Goal: Task Accomplishment & Management: Complete application form

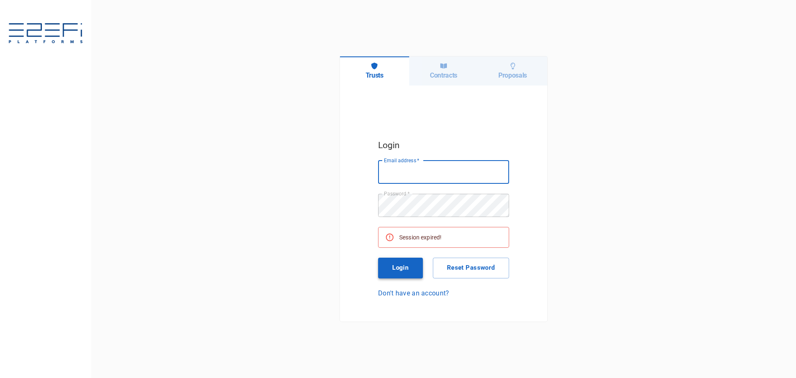
type input "[PERSON_NAME][EMAIL_ADDRESS][PERSON_NAME][DOMAIN_NAME]"
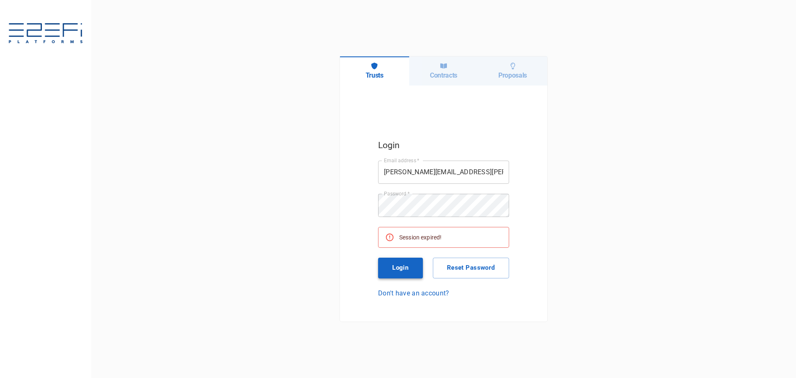
click at [398, 267] on button "Login" at bounding box center [400, 267] width 45 height 21
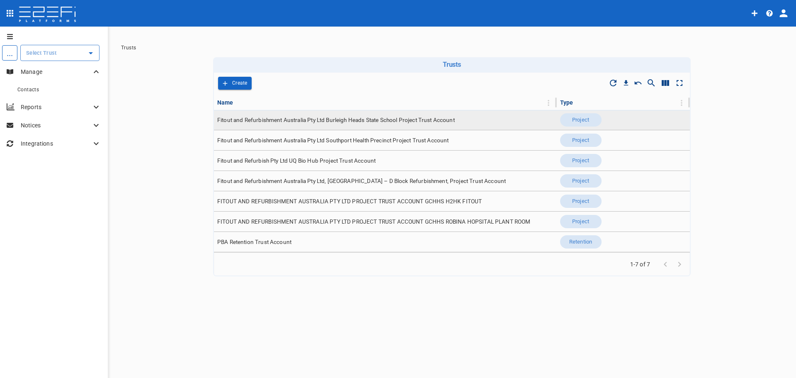
click at [246, 120] on span "Fitout and Refurbishment Australia Pty Ltd Burleigh Heads State School Project …" at bounding box center [336, 120] width 238 height 8
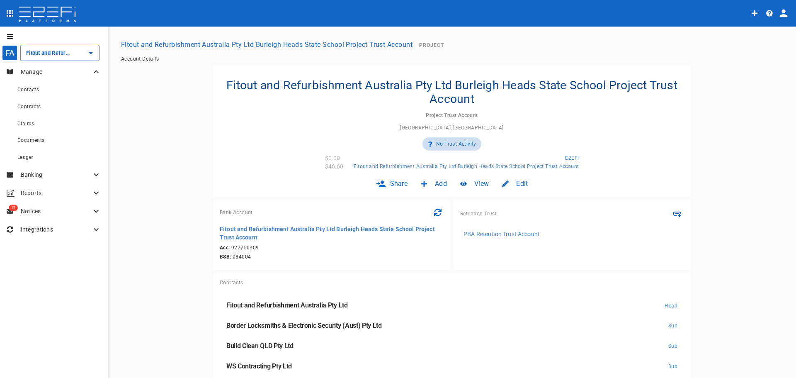
click at [429, 179] on div "Add" at bounding box center [433, 183] width 39 height 19
click at [178, 269] on div at bounding box center [398, 189] width 796 height 378
click at [436, 184] on span "Add" at bounding box center [441, 184] width 12 height 10
click at [378, 124] on div at bounding box center [398, 189] width 796 height 378
click at [23, 88] on span "Contacts" at bounding box center [28, 90] width 22 height 6
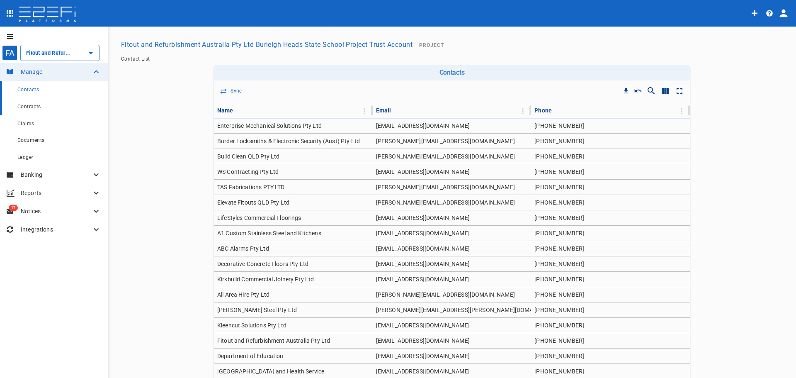
click at [26, 106] on span "Contracts" at bounding box center [29, 107] width 24 height 6
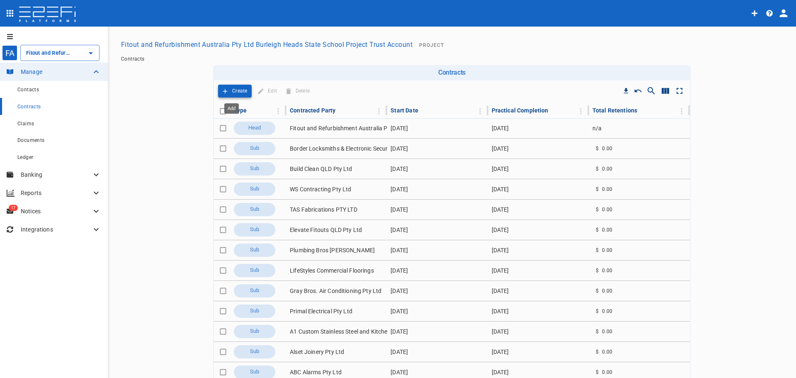
click at [232, 91] on p "Create" at bounding box center [239, 91] width 15 height 10
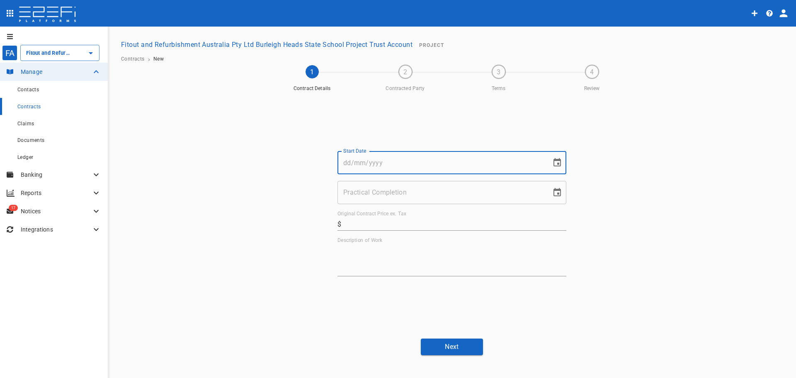
click at [362, 160] on input "Start Date" at bounding box center [441, 162] width 208 height 23
click at [371, 194] on input "Practical Completion" at bounding box center [441, 192] width 208 height 23
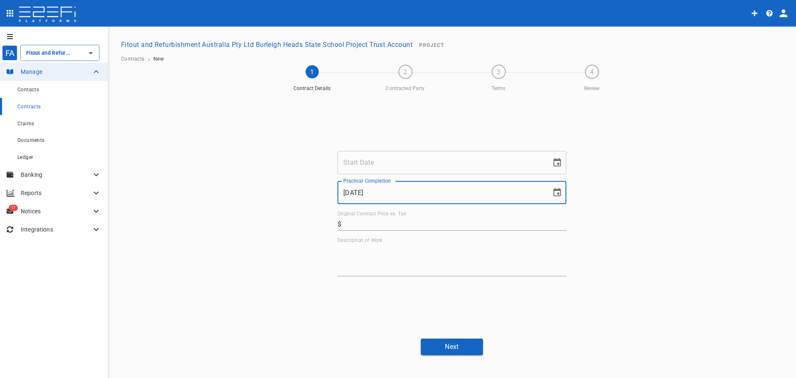
type input "[DATE]"
click at [389, 165] on input "Start Date" at bounding box center [441, 162] width 208 height 23
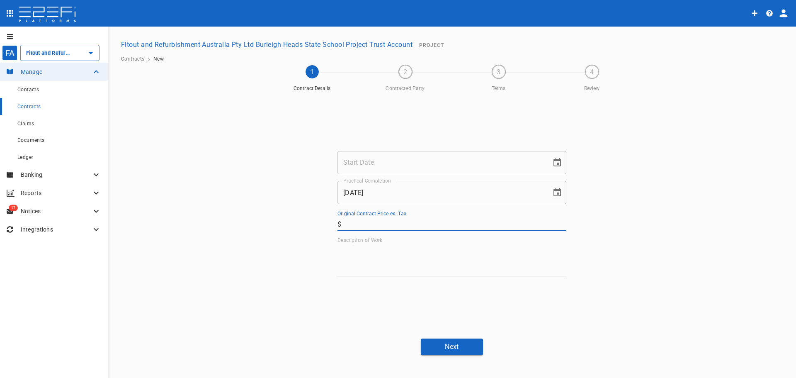
click at [369, 223] on input "Original Contract Price ex. Tax" at bounding box center [456, 223] width 222 height 13
type input "9,135.88"
click at [378, 252] on textarea "Description of Work" at bounding box center [451, 259] width 229 height 29
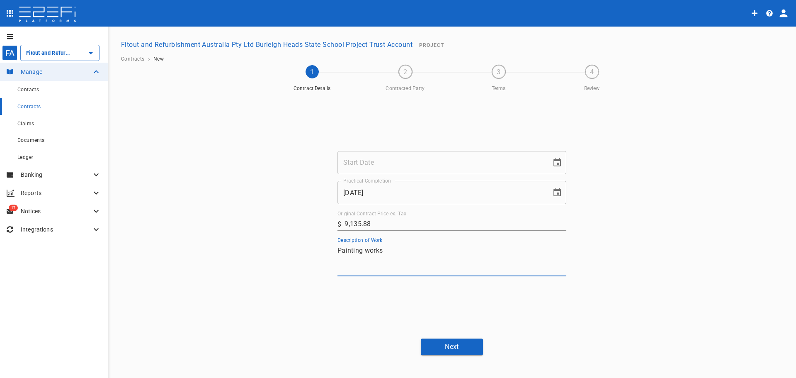
type textarea "Painting works"
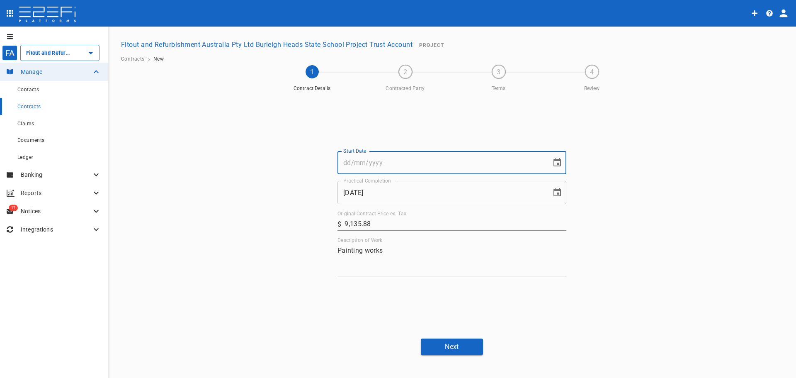
click at [387, 159] on input "Start Date" at bounding box center [441, 162] width 208 height 23
click at [358, 162] on input "Start Date" at bounding box center [441, 162] width 208 height 23
click at [243, 232] on div "Start Date [DATE] Start Date Practical Completion [DATE] Practical Completion O…" at bounding box center [451, 213] width 497 height 236
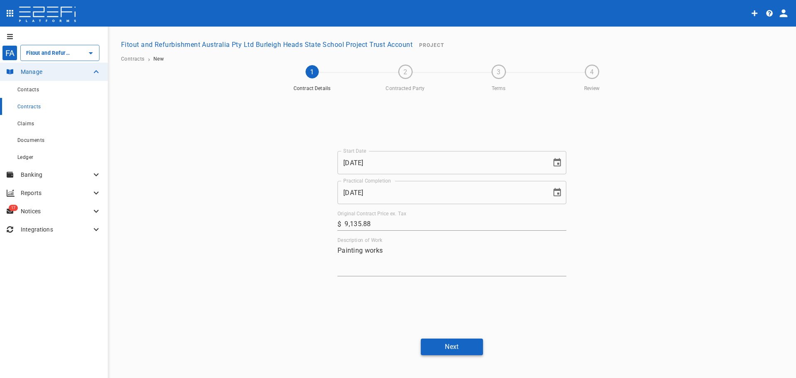
click at [455, 347] on button "Next" at bounding box center [452, 346] width 62 height 16
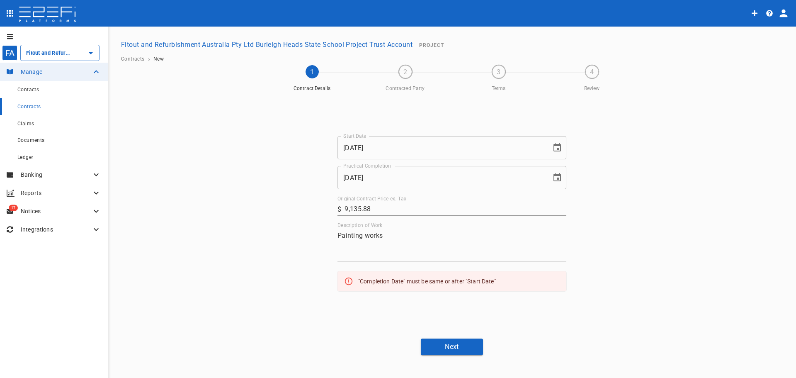
click at [380, 148] on input "[DATE]" at bounding box center [441, 147] width 208 height 23
type input "[DATE]"
click at [452, 345] on button "Next" at bounding box center [452, 346] width 62 height 16
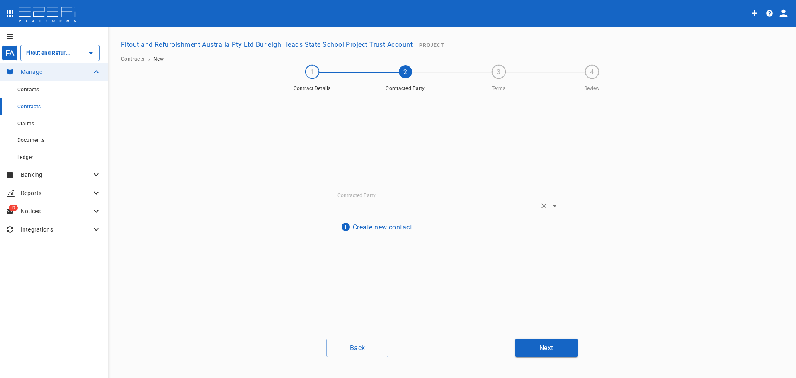
click at [349, 205] on input "Contracted Party" at bounding box center [436, 205] width 199 height 13
type input "Horizon Coatings"
click at [366, 208] on input "Contracted Party" at bounding box center [436, 205] width 199 height 13
paste input "Horizon Coatings (NTH) Pty Ltd"
type input "Horizon Coatings (NTH) Pty Ltd"
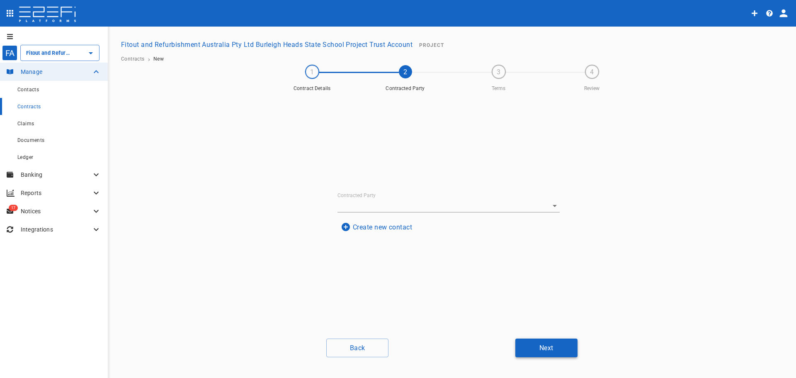
click at [552, 343] on button "Next" at bounding box center [546, 347] width 62 height 19
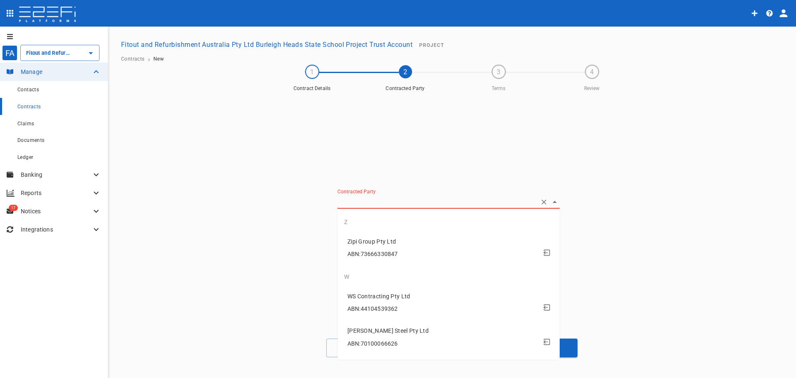
click at [374, 200] on input "Contracted Party" at bounding box center [436, 201] width 199 height 13
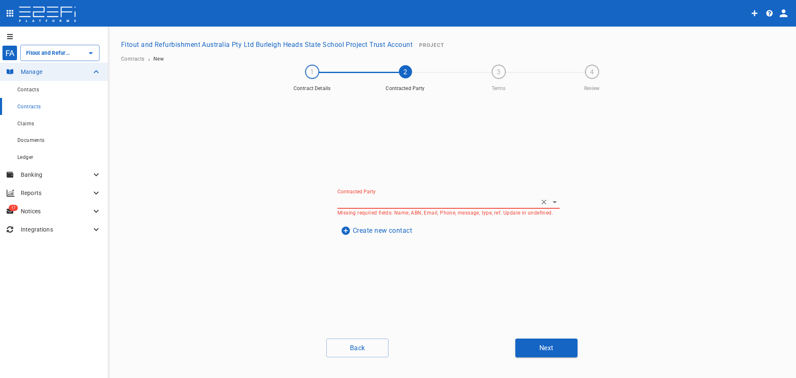
paste input "Horizon Coatings (NTH) Pty Ltd"
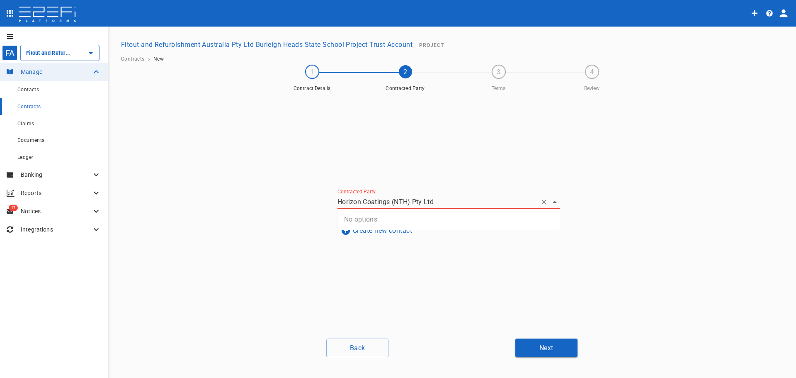
click at [357, 220] on div "No options" at bounding box center [448, 219] width 222 height 21
type input "Horizon Coatings (NTH) Pty Ltd"
click at [399, 253] on div "Contracted Party Missing required fields: Name, ABN, Email, Phone, message, typ…" at bounding box center [452, 213] width 249 height 236
click at [386, 229] on button "Create new contact" at bounding box center [376, 230] width 78 height 16
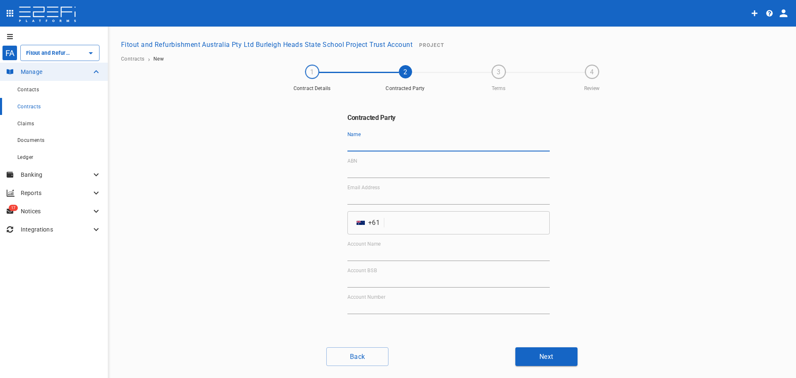
paste input "Horizon Coatings (NTH) Pty Ltd"
type input "Horizon Coatings (NTH) Pty Ltd"
click at [386, 197] on input "Email Address" at bounding box center [448, 197] width 202 height 13
drag, startPoint x: 386, startPoint y: 196, endPoint x: 356, endPoint y: 199, distance: 30.4
paste input "[EMAIL_ADDRESS][DOMAIN_NAME]"
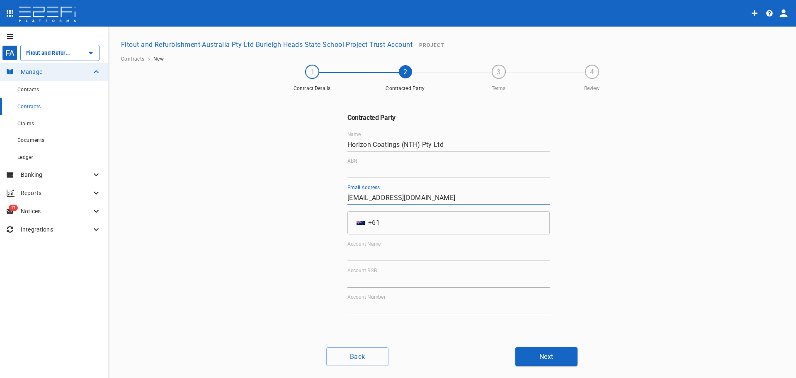
type input "[EMAIL_ADDRESS][DOMAIN_NAME]"
click at [412, 223] on input "tel" at bounding box center [469, 222] width 162 height 23
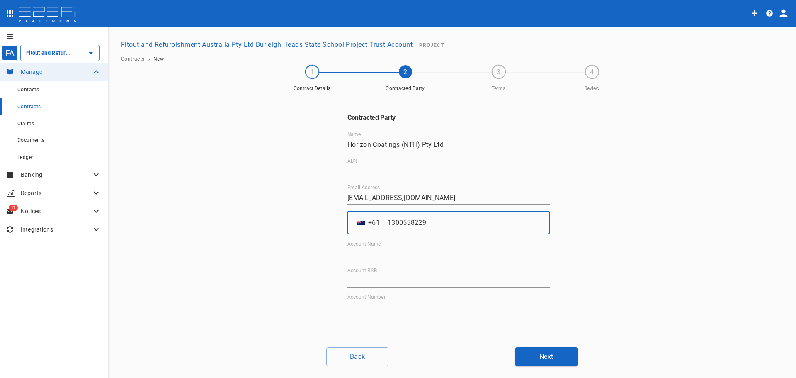
type input "1300558229"
click at [393, 160] on div "ABN" at bounding box center [448, 168] width 202 height 20
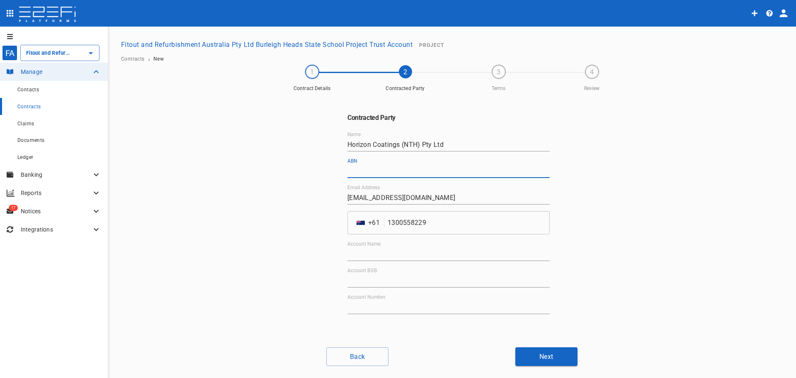
paste input "84 167 086 133"
type input "84 167 086 133"
paste input "Horizon Coatings (Nth) Pty Ltd"
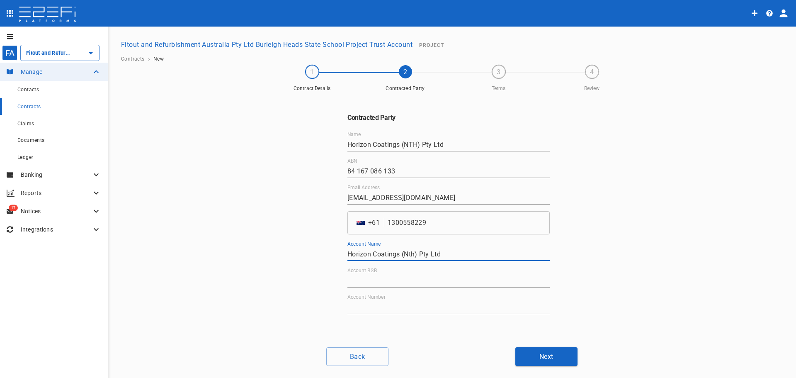
type input "Horizon Coatings (NTH) Pty Ltd"
paste input "034-041"
type input "034-041"
paste input "374119"
type input "374119"
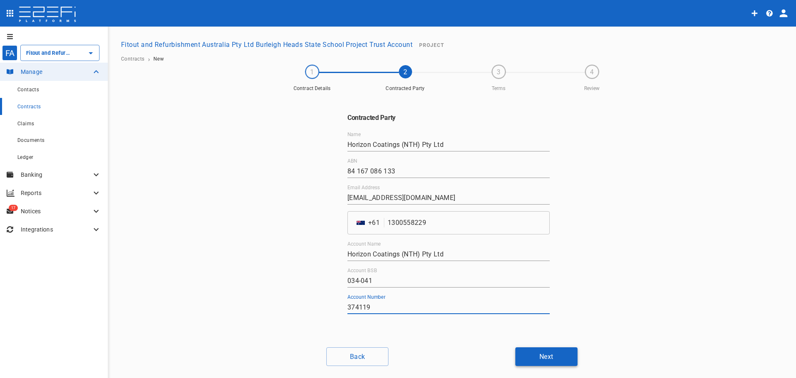
click at [555, 355] on button "Next" at bounding box center [546, 356] width 62 height 19
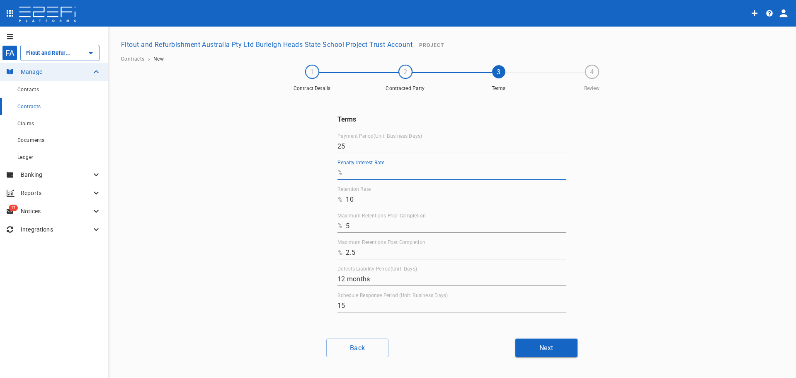
click at [357, 171] on input "Penalty Interest Rate" at bounding box center [456, 172] width 221 height 13
type input "0"
click at [408, 198] on input "10" at bounding box center [456, 199] width 221 height 13
click at [545, 347] on button "Next" at bounding box center [546, 347] width 62 height 19
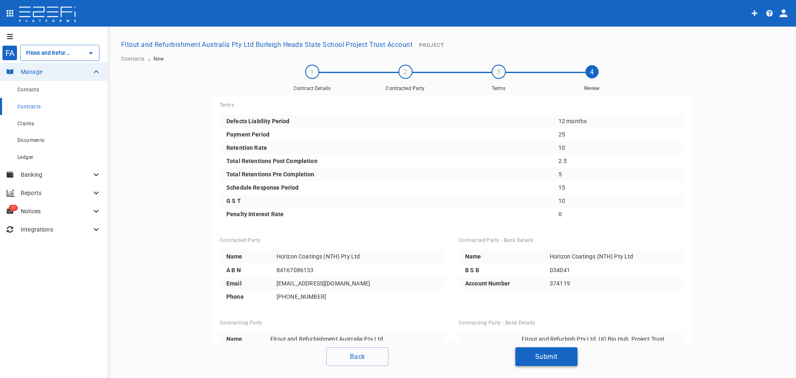
click at [556, 359] on button "Submit" at bounding box center [546, 356] width 62 height 19
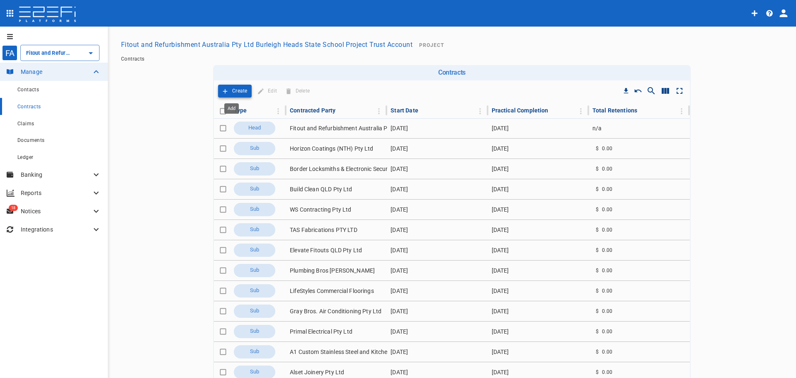
click at [233, 90] on p "Create" at bounding box center [239, 91] width 15 height 10
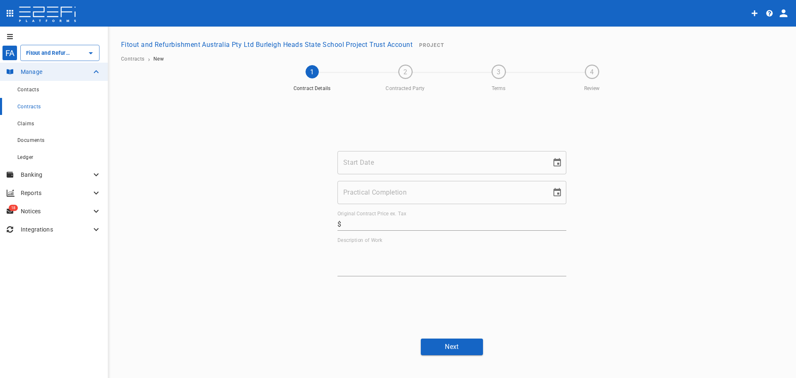
click at [403, 164] on input "Start Date" at bounding box center [441, 162] width 208 height 23
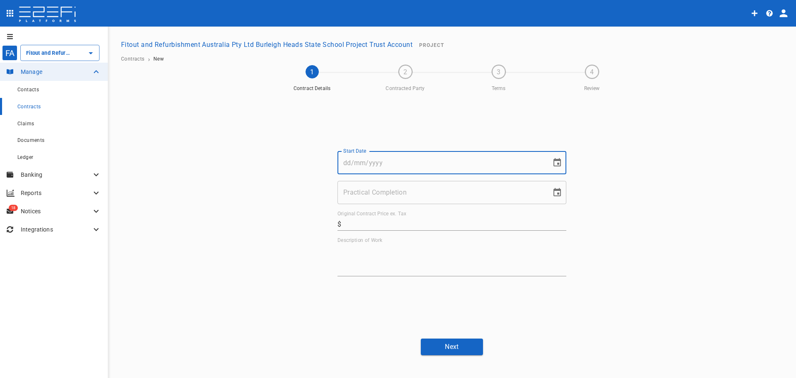
click at [390, 168] on input "Start Date" at bounding box center [441, 162] width 208 height 23
type input "[DATE]"
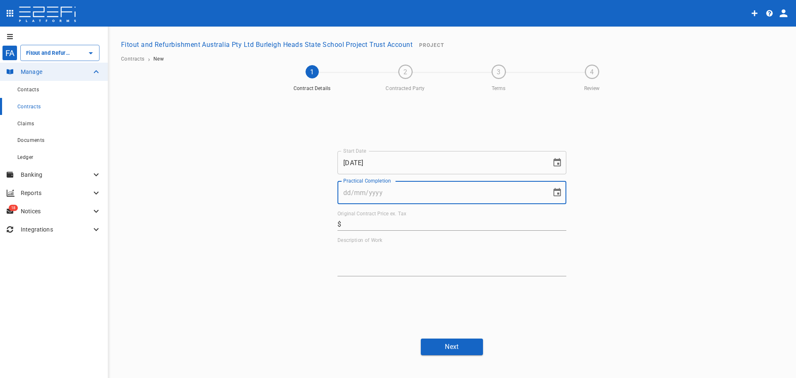
click at [401, 196] on input "Practical Completion" at bounding box center [441, 192] width 208 height 23
type input "[DATE]"
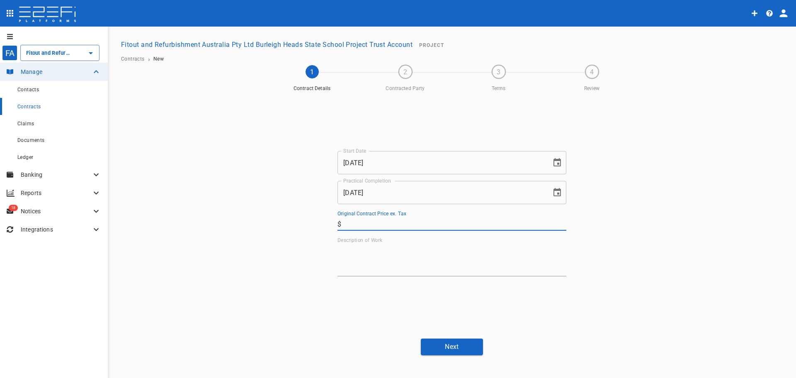
click at [378, 223] on input "Original Contract Price ex. Tax" at bounding box center [456, 223] width 222 height 13
type input "2,490"
click at [361, 264] on textarea "Description of Work" at bounding box center [451, 259] width 229 height 29
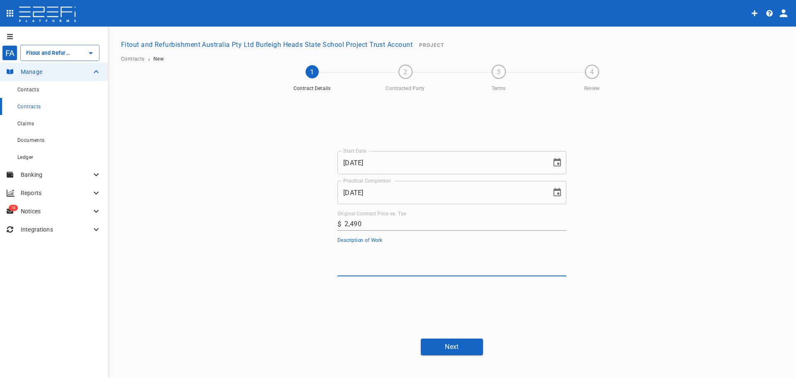
click at [367, 257] on textarea "Description of Work" at bounding box center [451, 259] width 229 height 29
type textarea "Hydraulic Design"
click at [445, 347] on button "Next" at bounding box center [452, 346] width 62 height 16
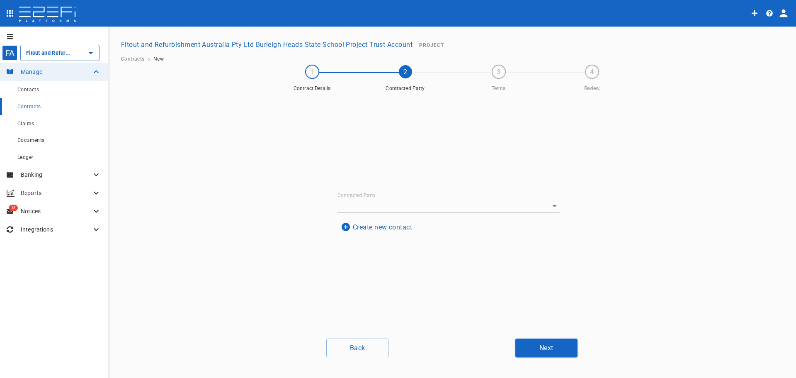
click at [371, 228] on button "Create new contact" at bounding box center [376, 227] width 78 height 16
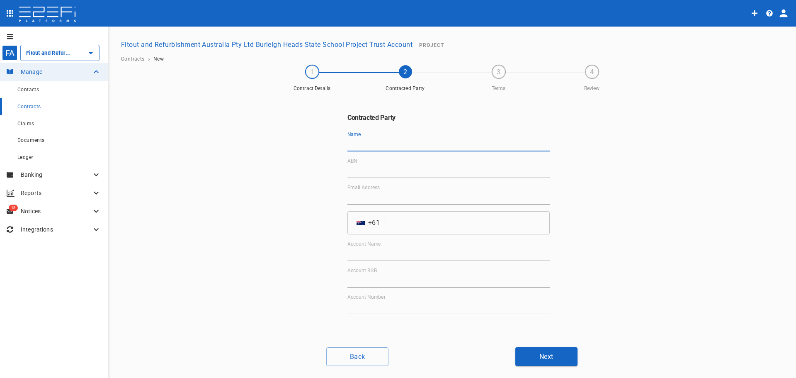
click at [369, 146] on input "Name" at bounding box center [448, 144] width 202 height 13
paste input "BRW Hydraulics Pty Ltd"
type input "BRW Hydraulics Pty Ltd"
drag, startPoint x: 368, startPoint y: 189, endPoint x: 361, endPoint y: 197, distance: 10.9
paste input "[EMAIL_ADDRESS][DOMAIN_NAME]"
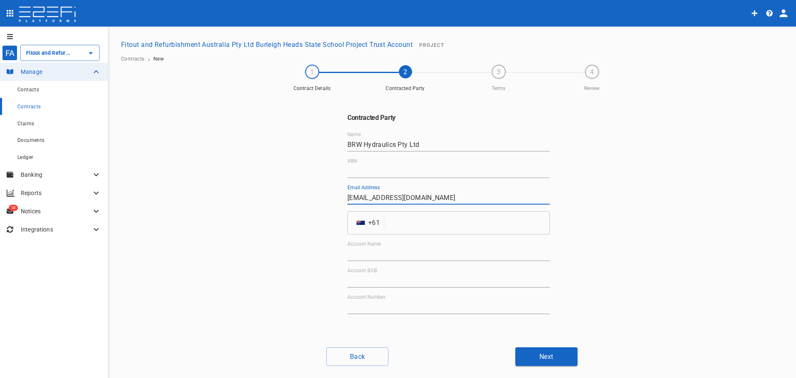
type input "[EMAIL_ADDRESS][DOMAIN_NAME]"
click at [357, 172] on input "ABN" at bounding box center [448, 171] width 202 height 13
paste input "74 621 637 465"
type input "74 621 637 465"
paste input "BRW Hydraulics Pty Ltd"
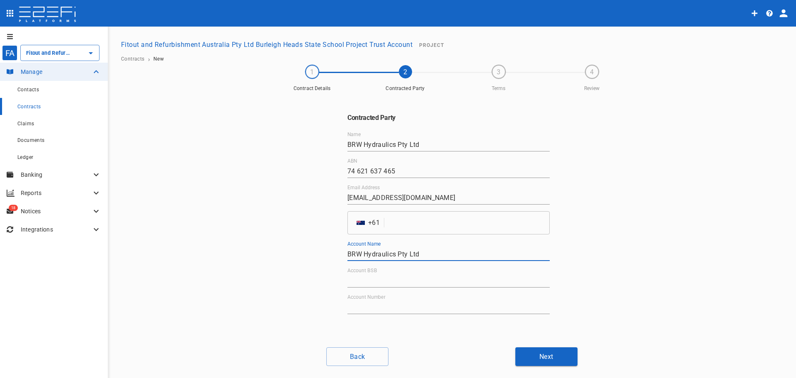
type input "BRW Hydraulics Pty Ltd"
paste input "035-000"
type input "035-000"
paste input "708914"
type input "708914"
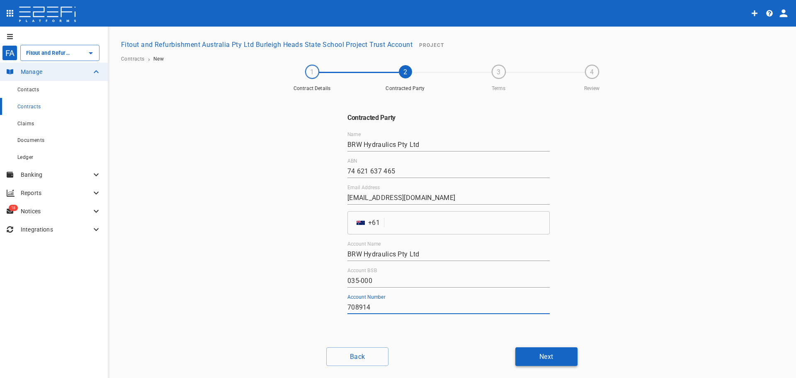
click at [550, 358] on button "Next" at bounding box center [546, 356] width 62 height 19
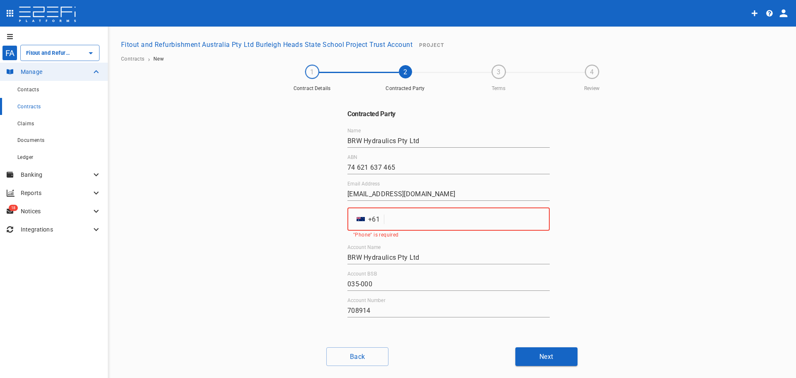
paste input "738760088"
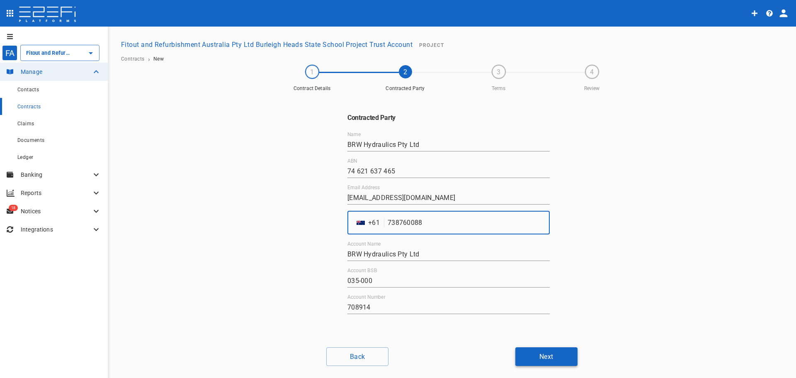
type input "738760088"
click at [540, 359] on button "Next" at bounding box center [546, 356] width 62 height 19
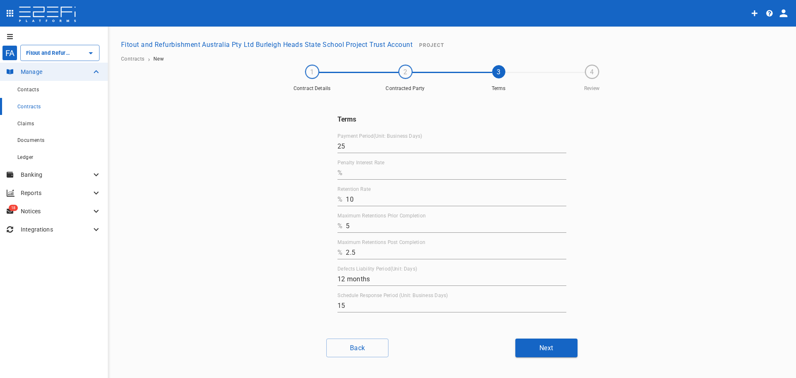
drag, startPoint x: 338, startPoint y: 176, endPoint x: 344, endPoint y: 176, distance: 5.8
click at [340, 176] on p "%" at bounding box center [339, 173] width 5 height 10
click at [347, 174] on input "Penalty Interest Rate" at bounding box center [456, 172] width 221 height 13
type input "0"
click at [553, 348] on button "Next" at bounding box center [546, 347] width 62 height 19
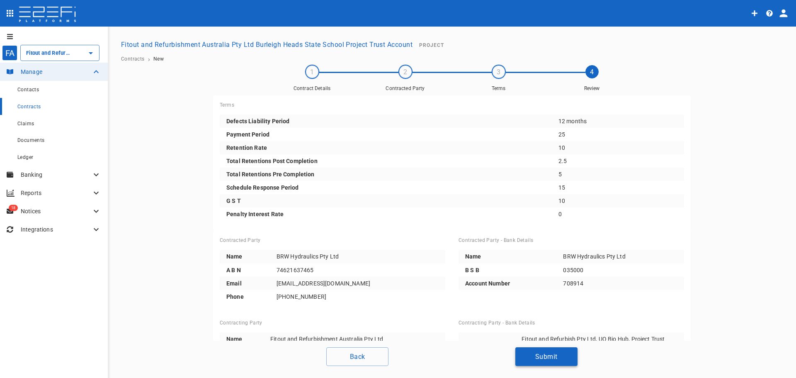
click at [551, 354] on button "Submit" at bounding box center [546, 356] width 62 height 19
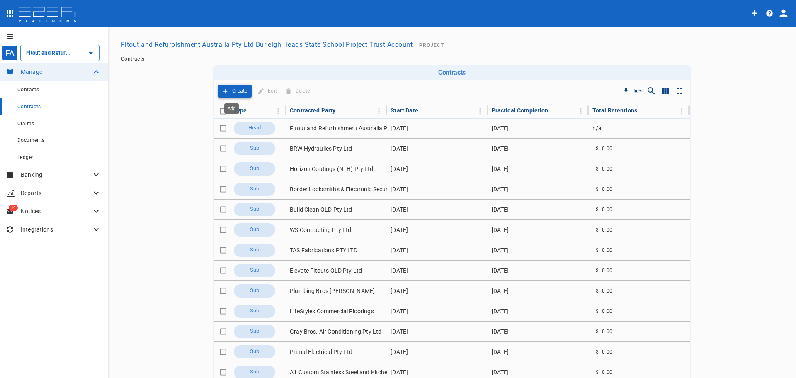
click at [232, 90] on p "Create" at bounding box center [239, 91] width 15 height 10
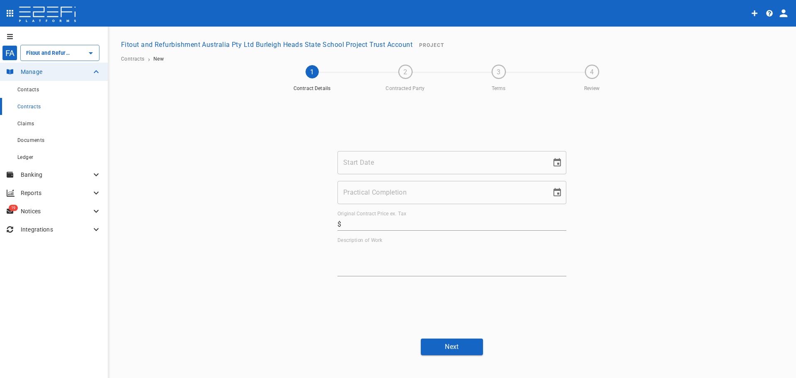
click at [403, 160] on input "Start Date" at bounding box center [441, 162] width 208 height 23
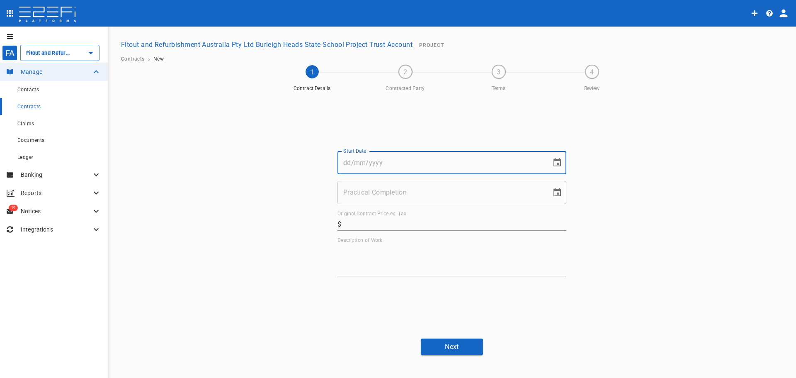
click at [355, 163] on input "Start Date" at bounding box center [441, 162] width 208 height 23
type input "[DATE]"
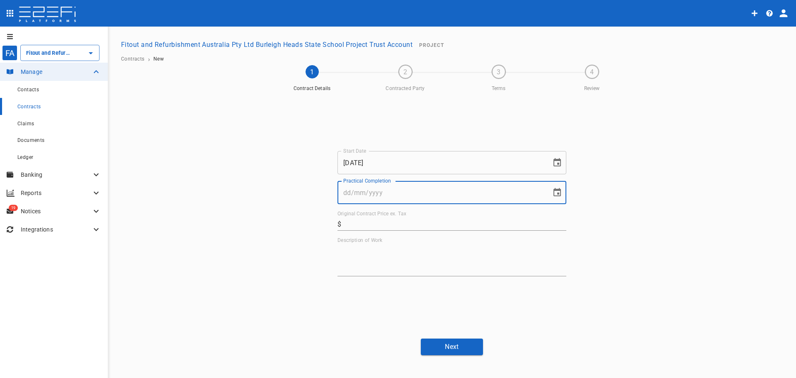
click at [371, 191] on input "Practical Completion" at bounding box center [441, 192] width 208 height 23
type input "[DATE]"
click at [371, 217] on label "Original Contract Price ex. Tax" at bounding box center [371, 213] width 69 height 7
click at [371, 217] on input "Original Contract Price ex. Tax" at bounding box center [456, 223] width 222 height 13
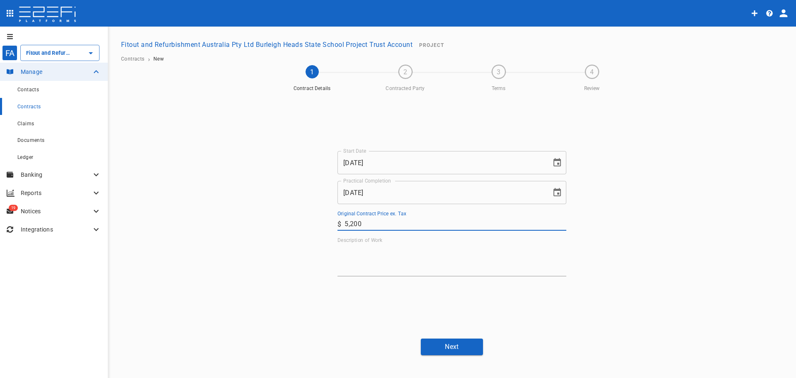
type input "5,200"
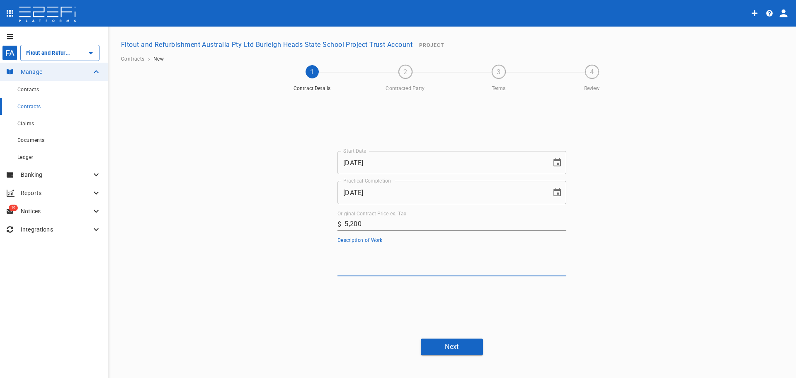
click at [371, 258] on textarea "Description of Work" at bounding box center [451, 259] width 229 height 29
click at [367, 250] on textarea "Description of Work" at bounding box center [451, 259] width 229 height 29
type textarea "E"
click at [352, 250] on textarea "Site assessment" at bounding box center [451, 259] width 229 height 29
click at [435, 255] on textarea "Site condition assessment" at bounding box center [451, 259] width 229 height 29
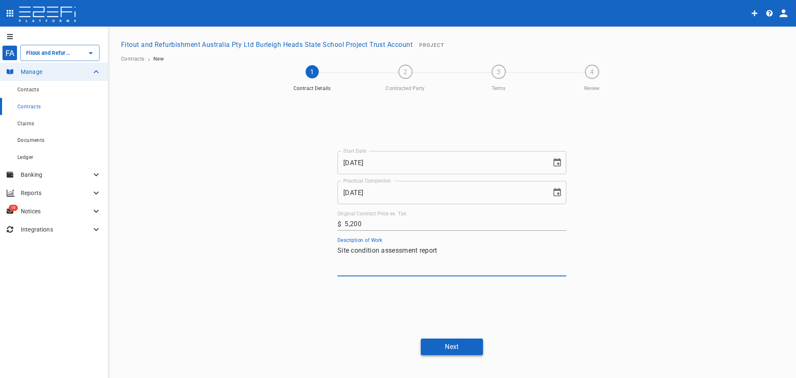
type textarea "Site condition assessment report"
click at [455, 345] on button "Next" at bounding box center [452, 346] width 62 height 16
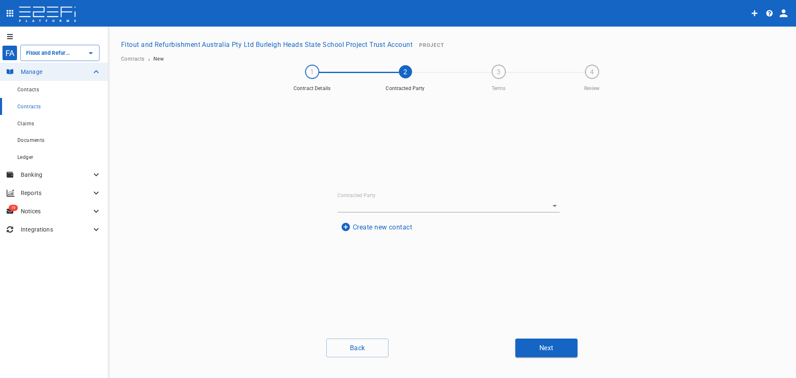
click at [371, 227] on button "Create new contact" at bounding box center [376, 227] width 78 height 16
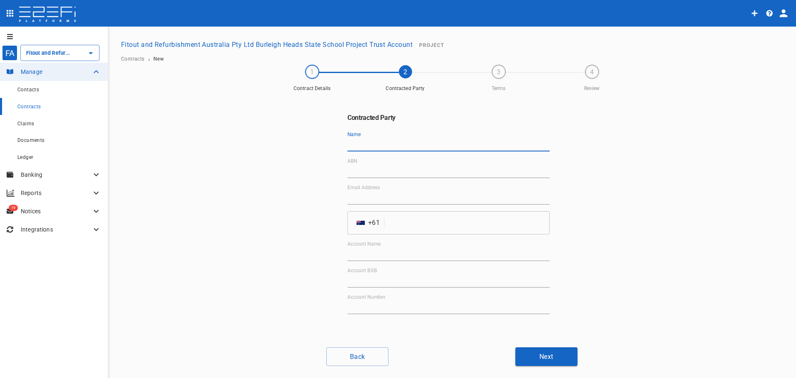
paste input "BG&E Pty Limited"
type input "BG&E Pty Limited"
paste input "[EMAIL_ADDRESS][DOMAIN_NAME]"
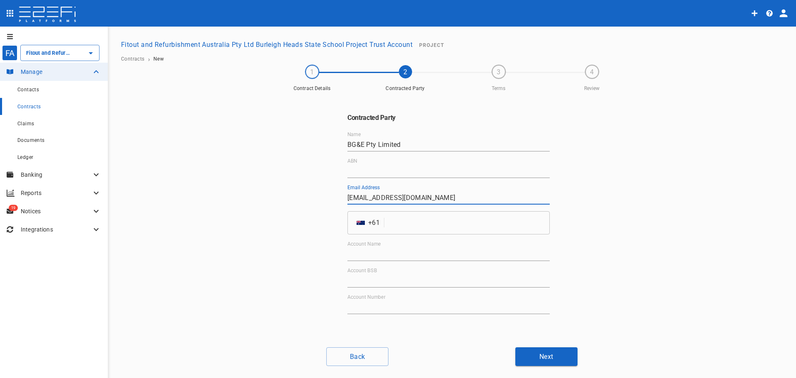
type input "[EMAIL_ADDRESS][DOMAIN_NAME]"
click at [369, 165] on input "ABN" at bounding box center [448, 171] width 202 height 13
paste input "67 150 804 603"
type input "67 150 804 603"
paste input "BG&E Pty Limited"
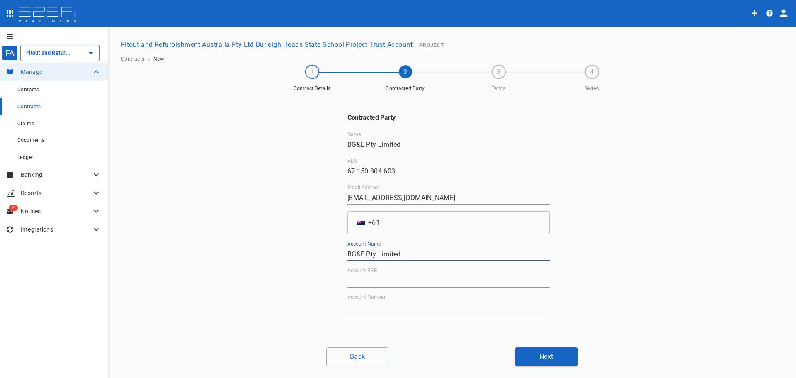
type input "BG&E Pty Limited"
click at [366, 282] on input "Account BSB" at bounding box center [448, 280] width 202 height 13
paste input "336-060"
type input "336-060"
paste input "553505658"
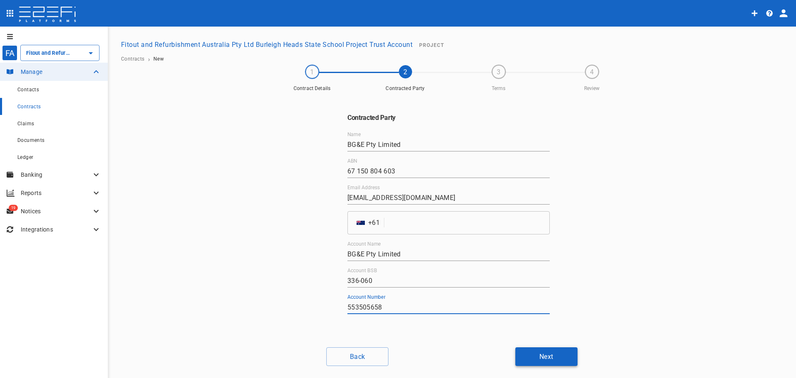
type input "553505658"
click at [546, 357] on button "Next" at bounding box center [546, 356] width 62 height 19
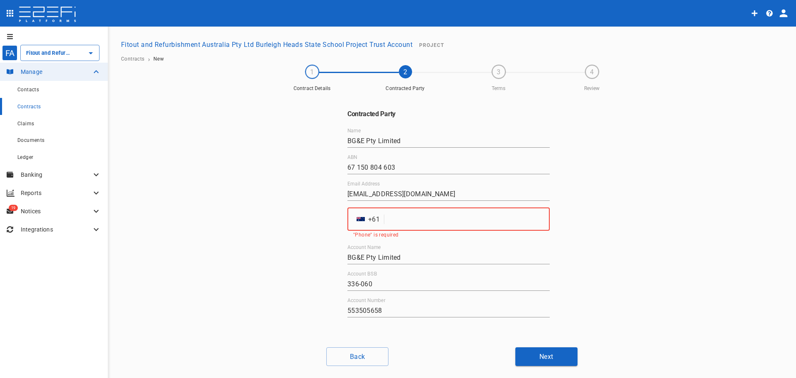
paste input "756383321"
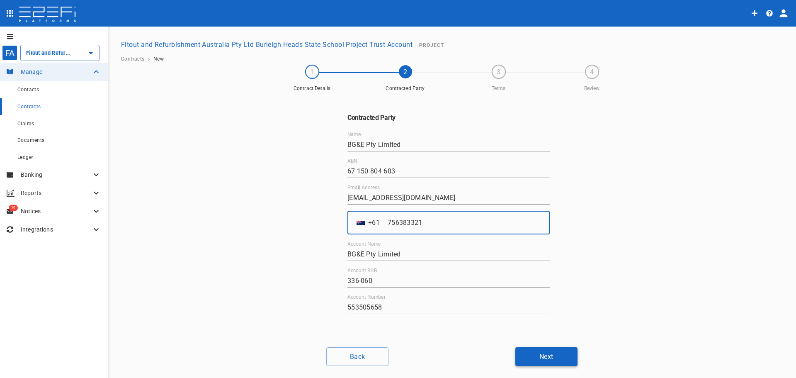
type input "756383321"
click at [539, 358] on button "Next" at bounding box center [546, 356] width 62 height 19
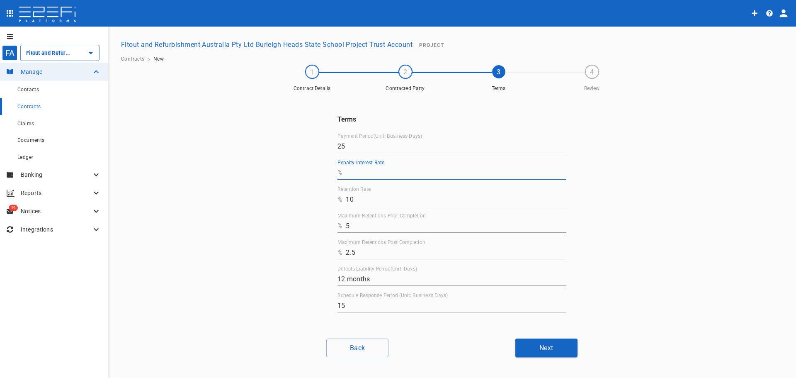
click at [349, 171] on input "Penalty Interest Rate" at bounding box center [456, 172] width 221 height 13
type input "0"
click at [537, 347] on button "Next" at bounding box center [546, 347] width 62 height 19
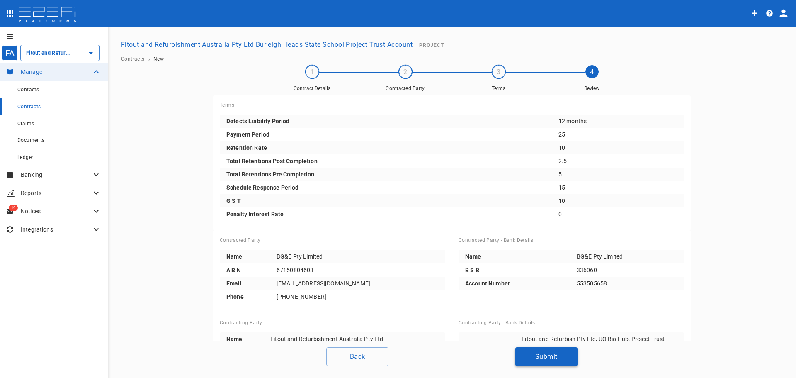
click at [542, 358] on button "Submit" at bounding box center [546, 356] width 62 height 19
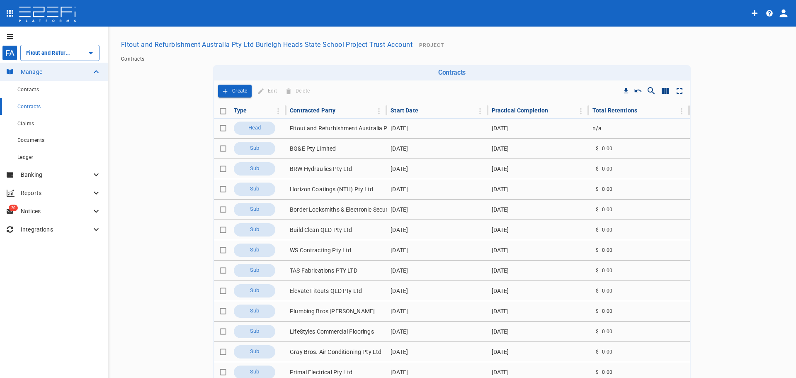
click at [170, 93] on main "Fitout and Refurbishment Australia Pty Ltd Burleigh Heads State School Project …" at bounding box center [452, 247] width 668 height 422
click at [683, 48] on div "Fitout and Refurbishment Australia Pty Ltd Burleigh Heads State School Project …" at bounding box center [452, 44] width 668 height 16
